Goal: Task Accomplishment & Management: Manage account settings

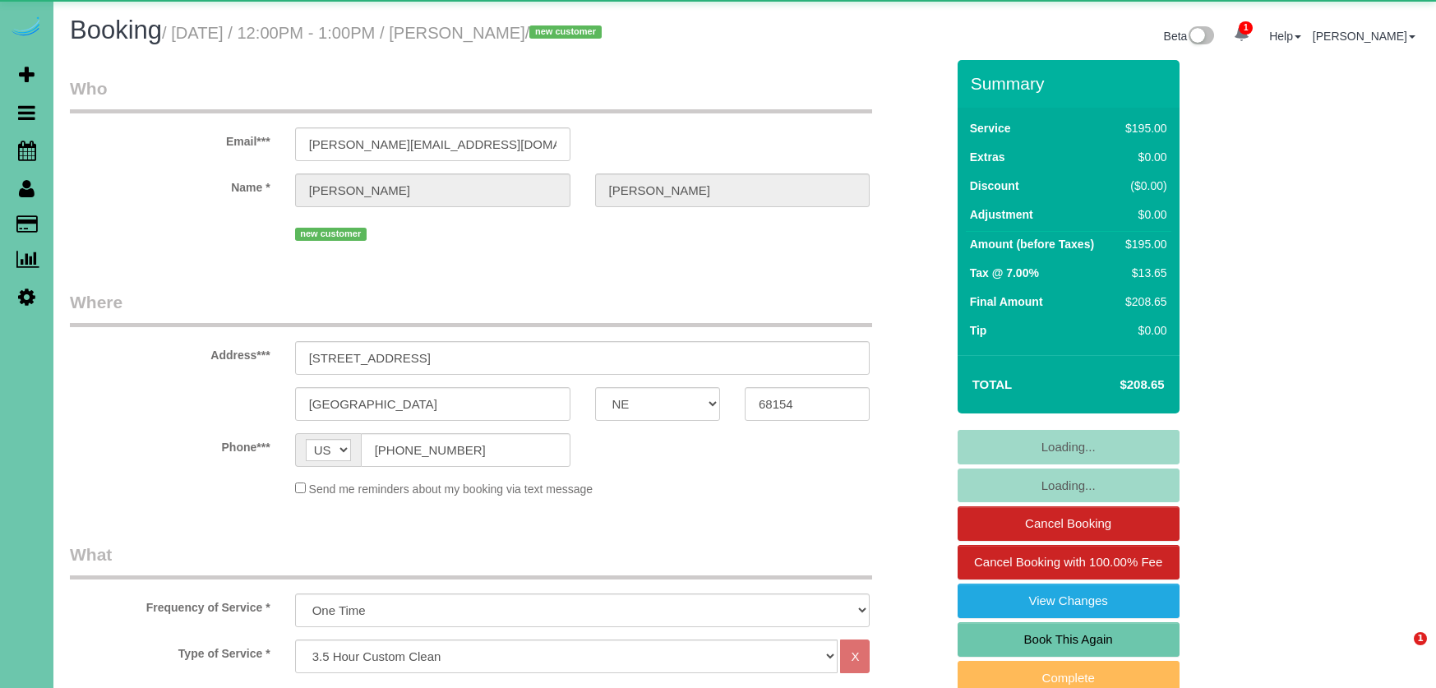
select select "NE"
select select "number:36"
select select "number:42"
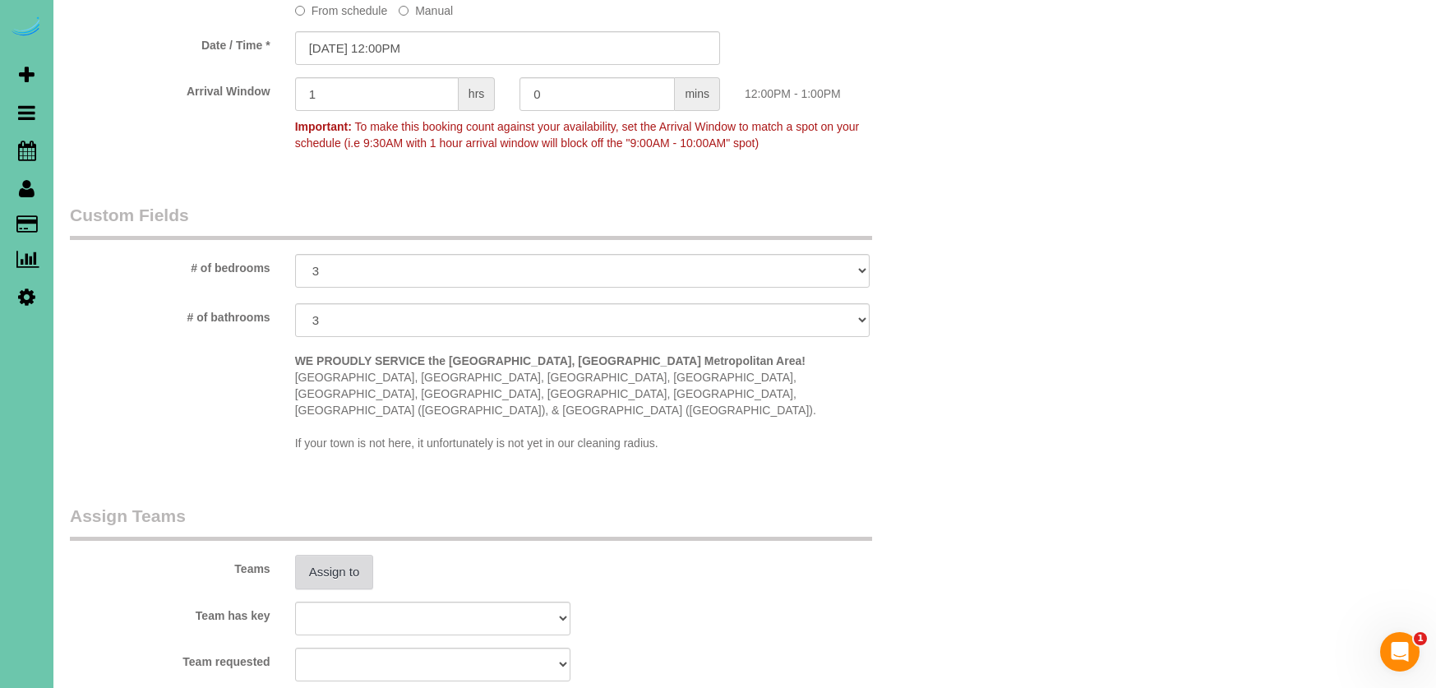
scroll to position [1258, 0]
click at [333, 554] on button "Assign to" at bounding box center [334, 571] width 79 height 35
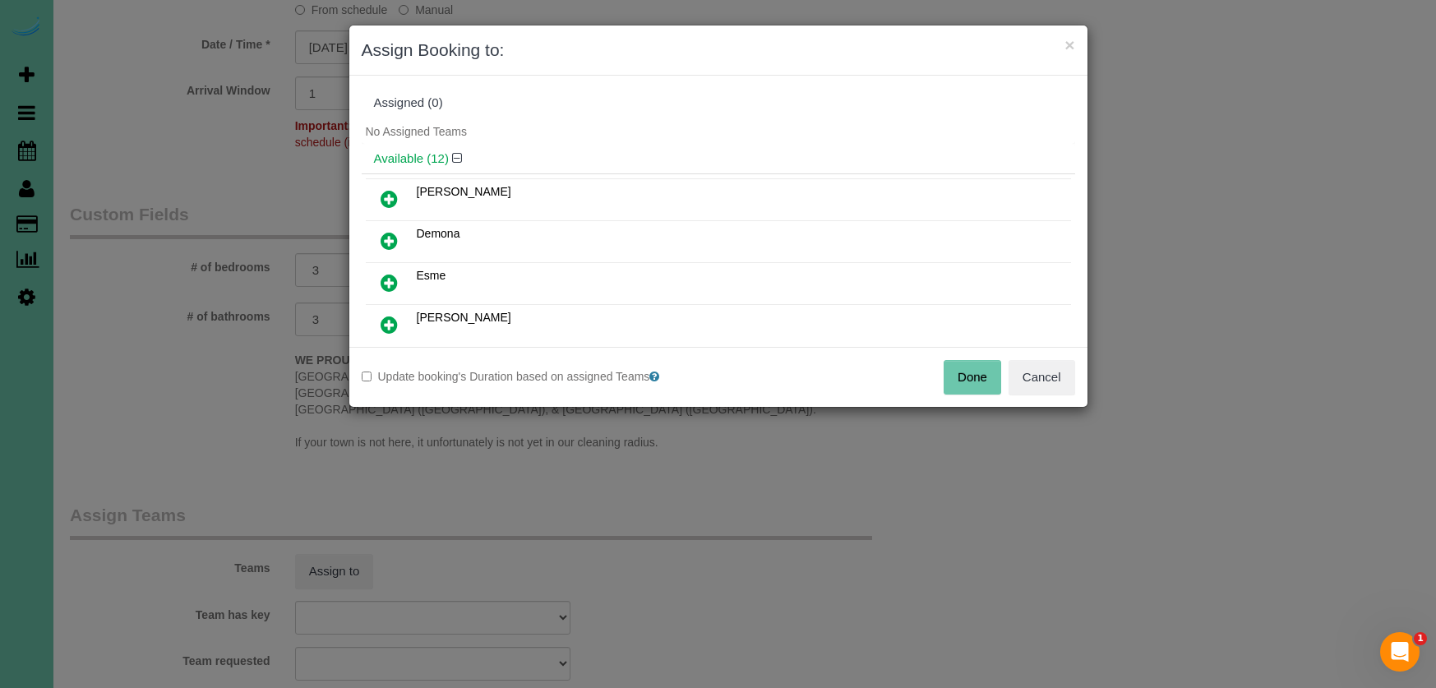
drag, startPoint x: 380, startPoint y: 193, endPoint x: 516, endPoint y: 271, distance: 156.5
click at [381, 193] on icon at bounding box center [388, 199] width 17 height 20
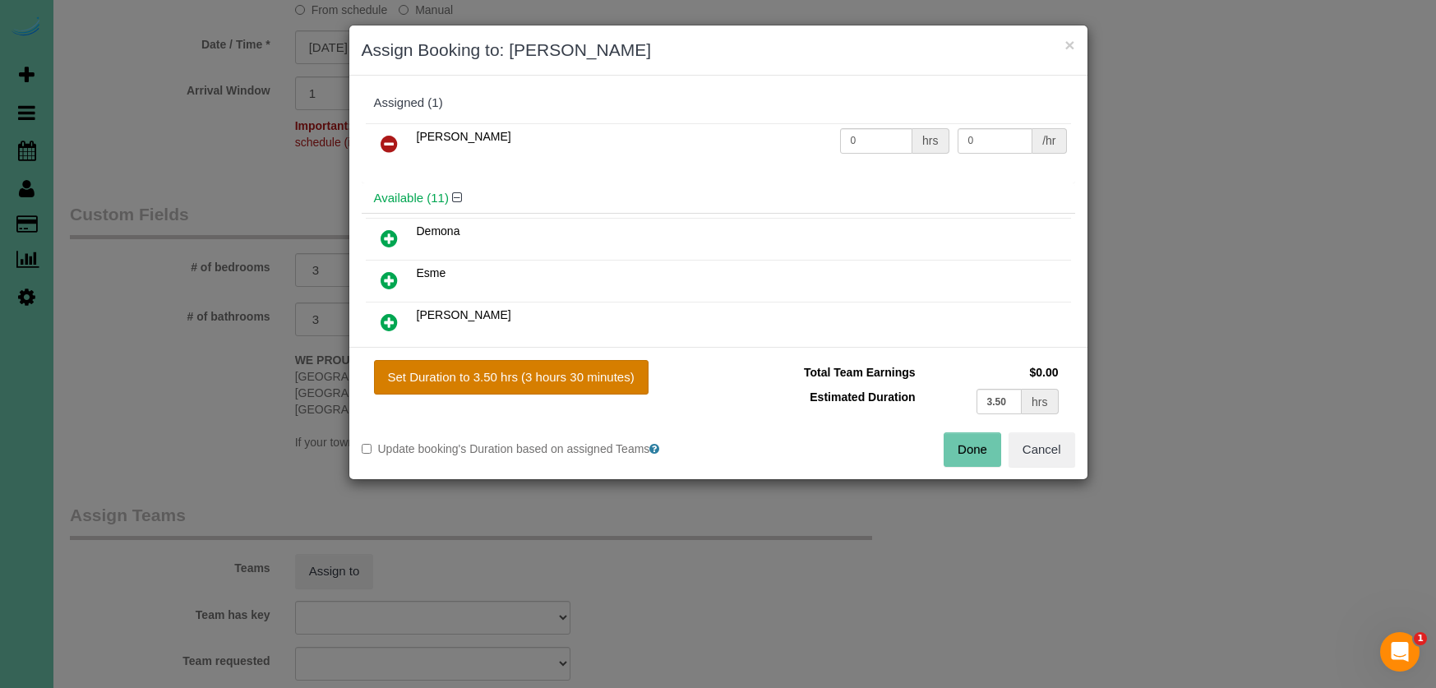
click at [593, 373] on button "Set Duration to 3.50 hrs (3 hours 30 minutes)" at bounding box center [511, 377] width 274 height 35
type input "3.50"
click at [945, 449] on div "Done Cancel" at bounding box center [902, 449] width 369 height 35
click at [960, 448] on button "Done" at bounding box center [972, 449] width 58 height 35
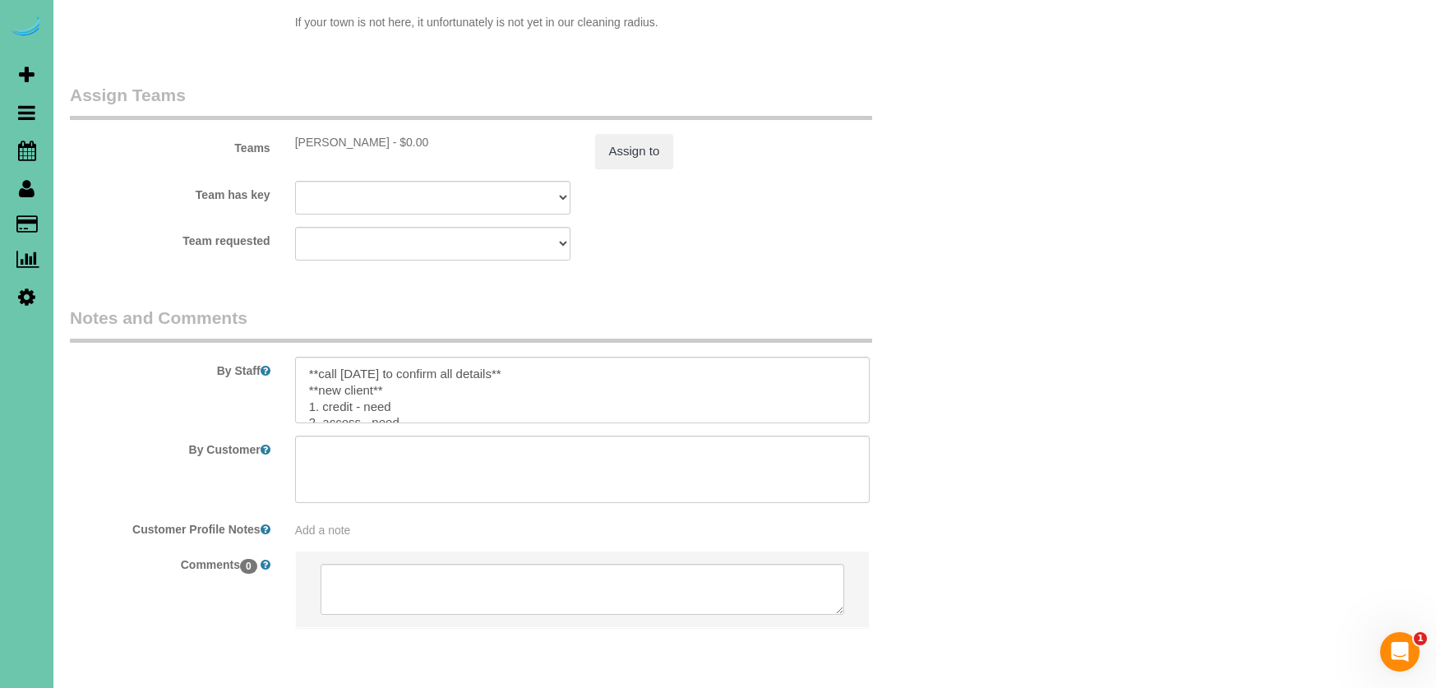
scroll to position [1681, 0]
drag, startPoint x: 442, startPoint y: 343, endPoint x: 154, endPoint y: 300, distance: 290.9
click at [154, 302] on fieldset "Notes and Comments By Staff By Customer Customer Profile Notes Add a note Comme…" at bounding box center [507, 478] width 875 height 352
drag, startPoint x: 390, startPoint y: 369, endPoint x: 362, endPoint y: 367, distance: 27.2
click at [357, 366] on textarea at bounding box center [582, 386] width 575 height 67
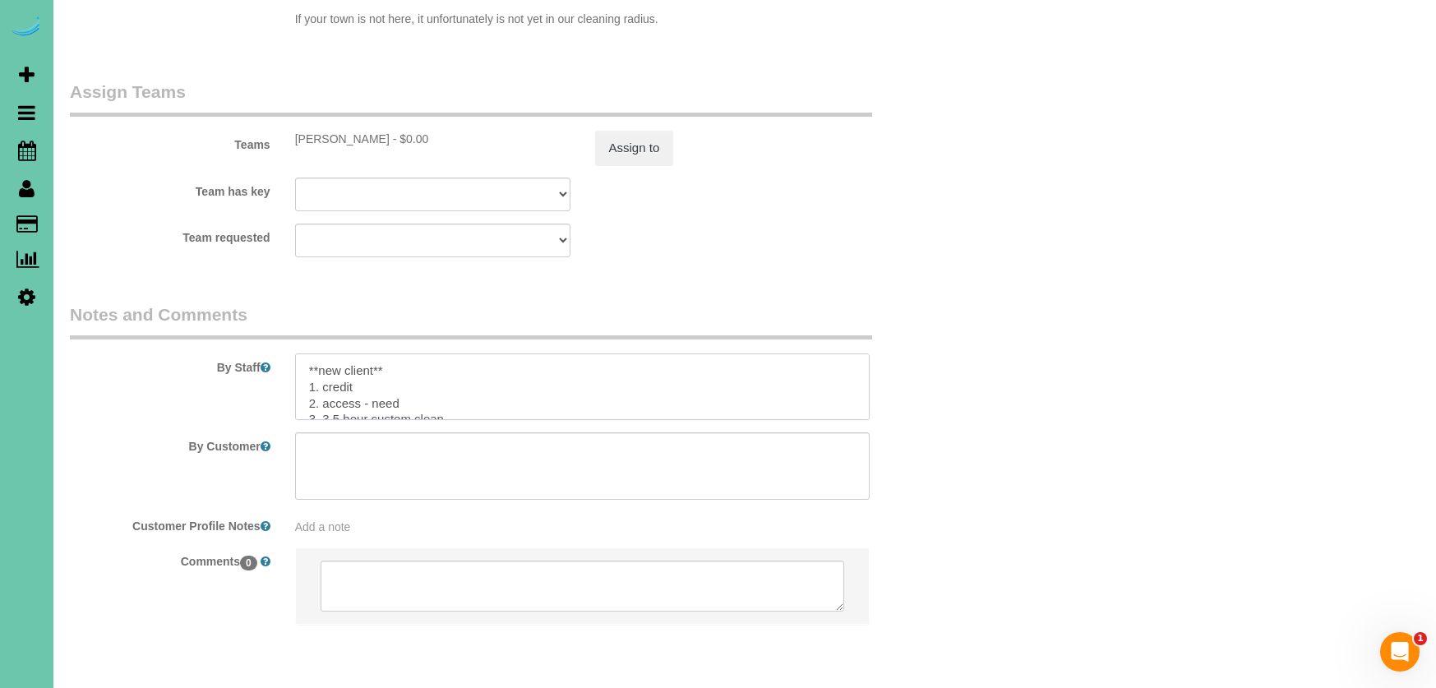
drag, startPoint x: 401, startPoint y: 382, endPoint x: 429, endPoint y: 388, distance: 28.5
click at [321, 383] on textarea at bounding box center [582, 386] width 575 height 67
click at [303, 380] on textarea at bounding box center [582, 386] width 575 height 67
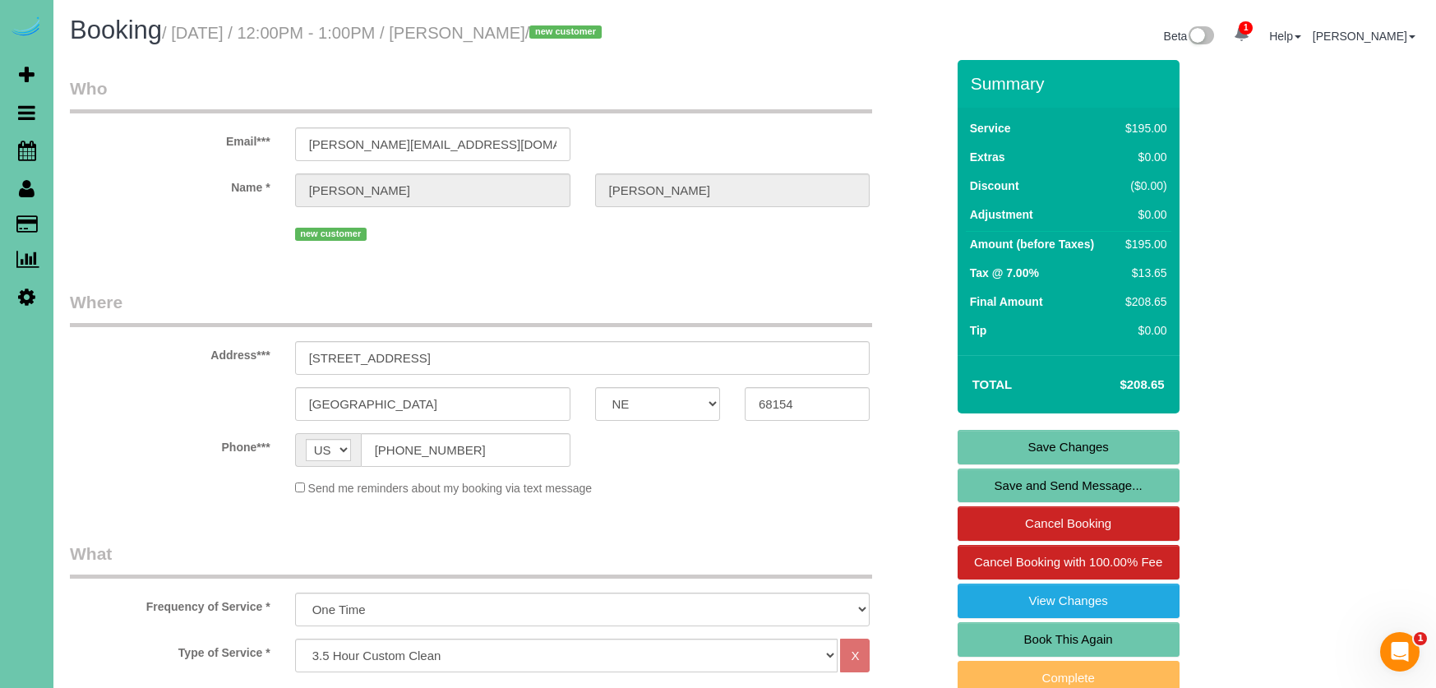
scroll to position [0, 0]
type textarea "**new client** 1. credit 2. client will be home to let you in 3. 3.5 hour custo…"
click at [1030, 440] on link "Save Changes" at bounding box center [1068, 447] width 222 height 35
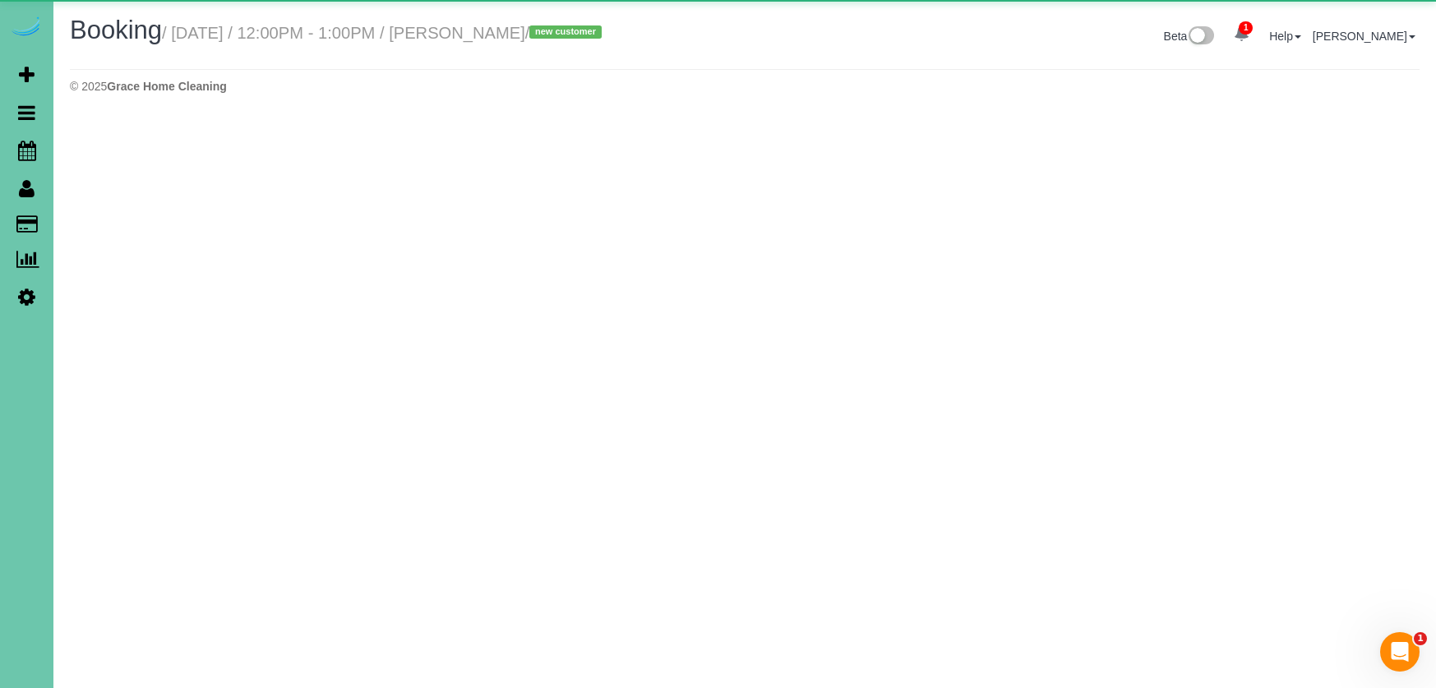
select select "NE"
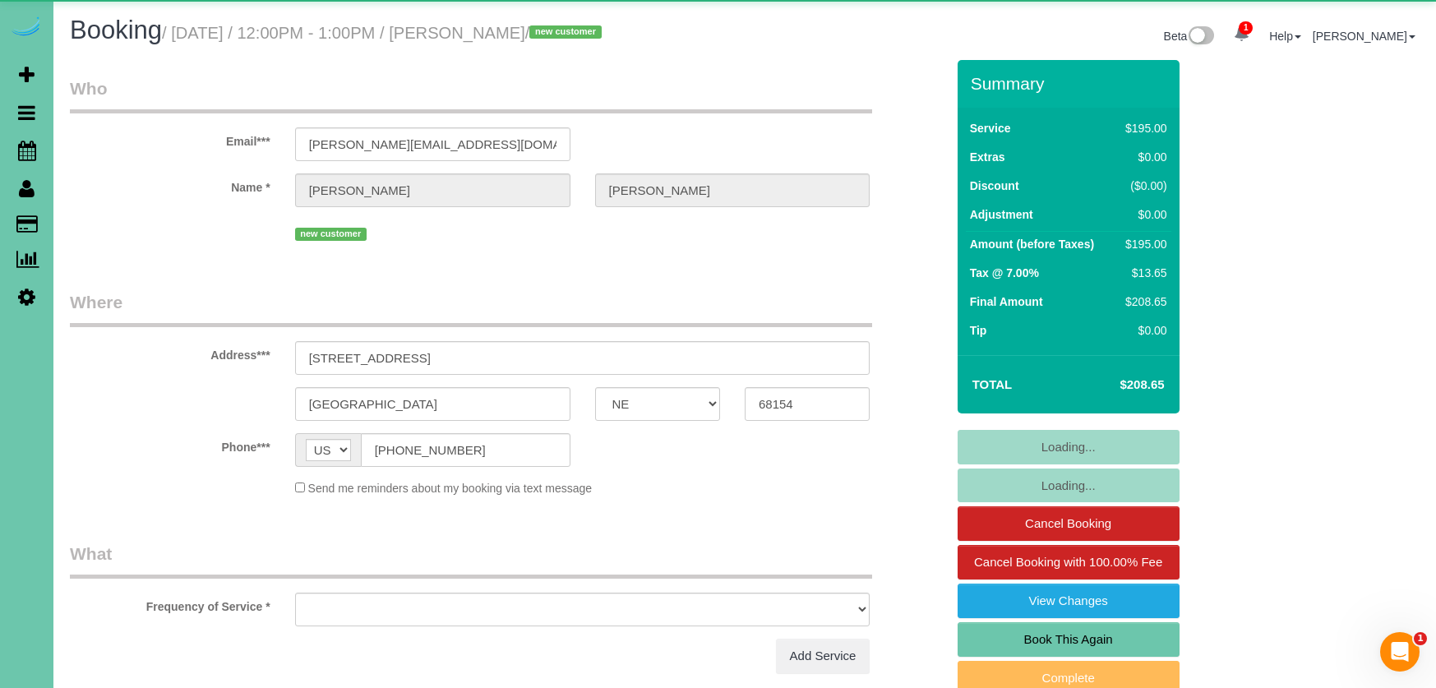
select select "object:2517"
select select "number:36"
select select "number:42"
